Goal: Navigation & Orientation: Find specific page/section

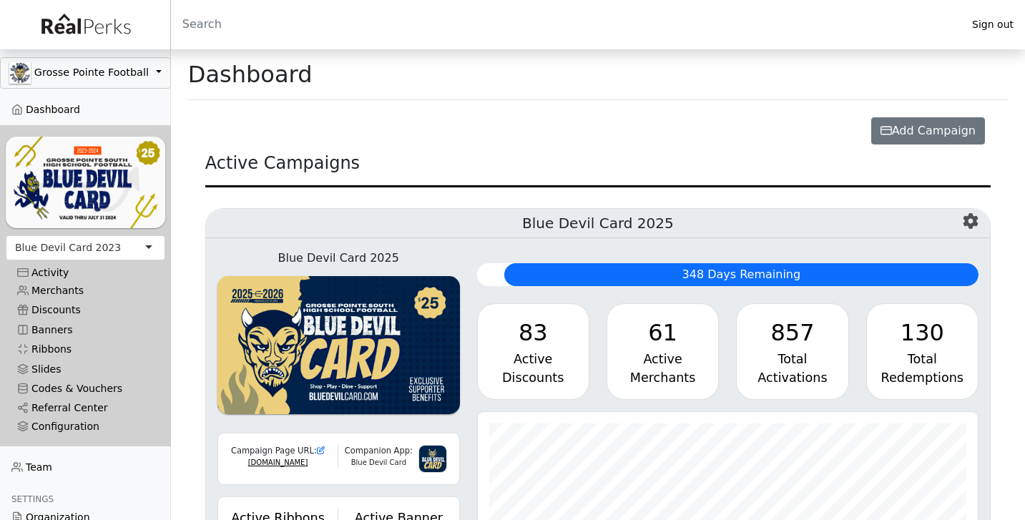
scroll to position [165, 501]
click at [151, 244] on div "Blue Devil Card 2023" at bounding box center [86, 247] width 160 height 25
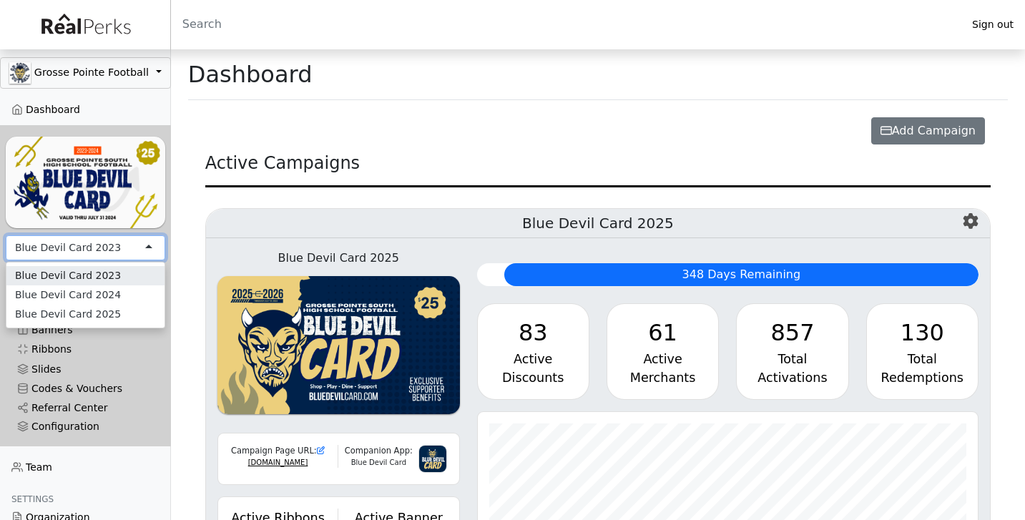
click at [97, 327] on div "Blue Devil Card 2023 Blue Devil Card 2024 Blue Devil Card 2025" at bounding box center [85, 295] width 158 height 65
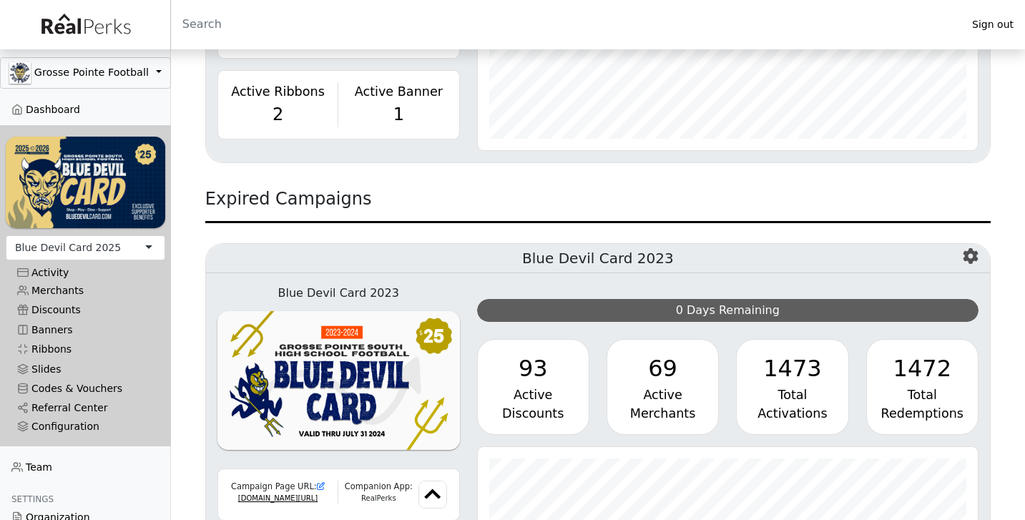
scroll to position [436, 0]
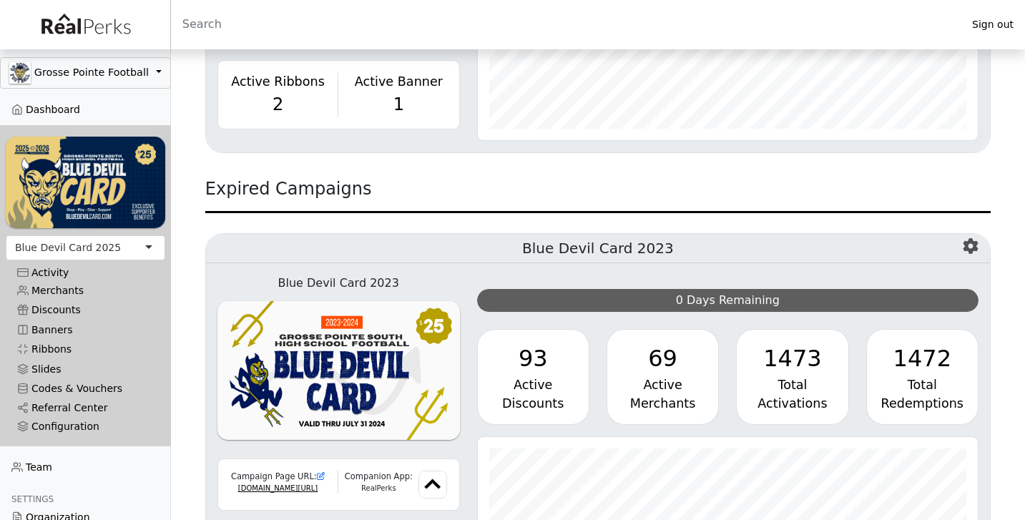
click at [77, 291] on link "Merchants" at bounding box center [86, 290] width 160 height 19
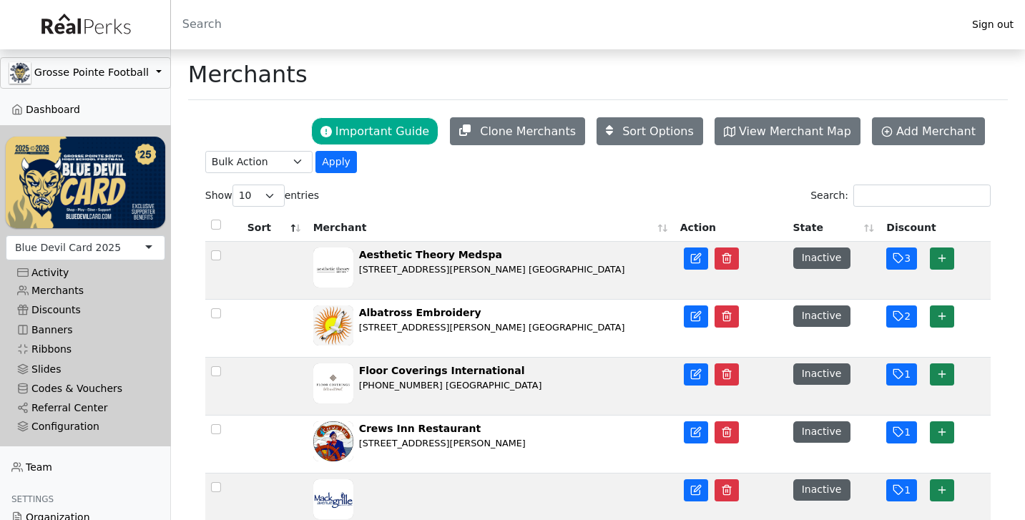
click at [65, 406] on link "Referral Center" at bounding box center [86, 408] width 160 height 19
